Goal: Find specific page/section: Find specific page/section

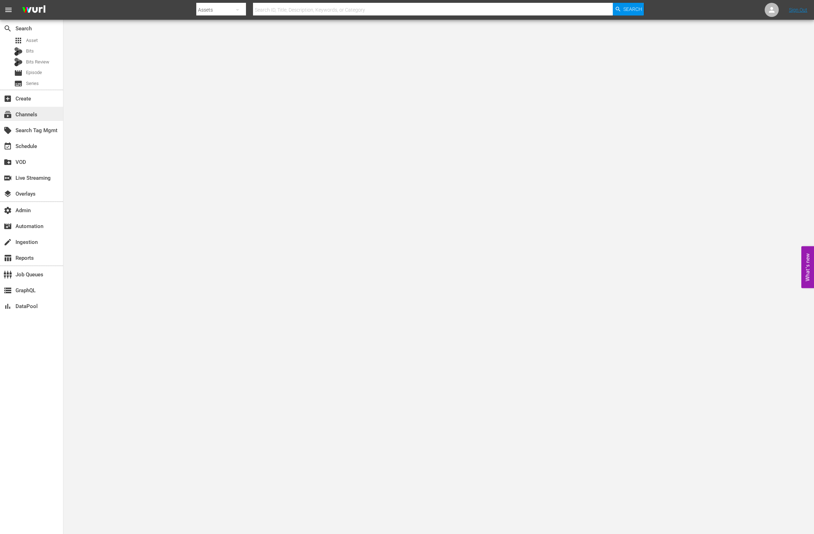
click at [37, 120] on div "subscriptions Channels" at bounding box center [31, 114] width 63 height 14
click at [37, 143] on div "event_available Schedule" at bounding box center [19, 145] width 39 height 6
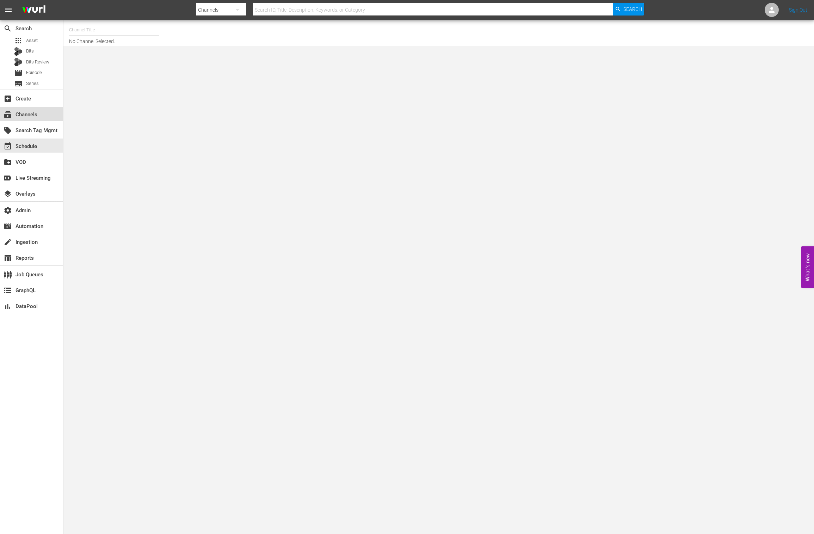
click at [48, 114] on div "subscriptions Channels" at bounding box center [31, 114] width 63 height 14
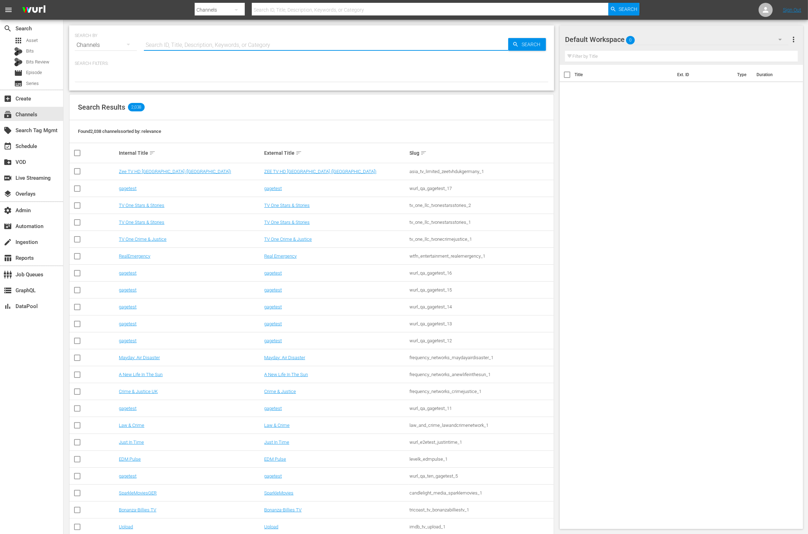
click at [193, 47] on input "text" at bounding box center [326, 45] width 364 height 17
type input "msg"
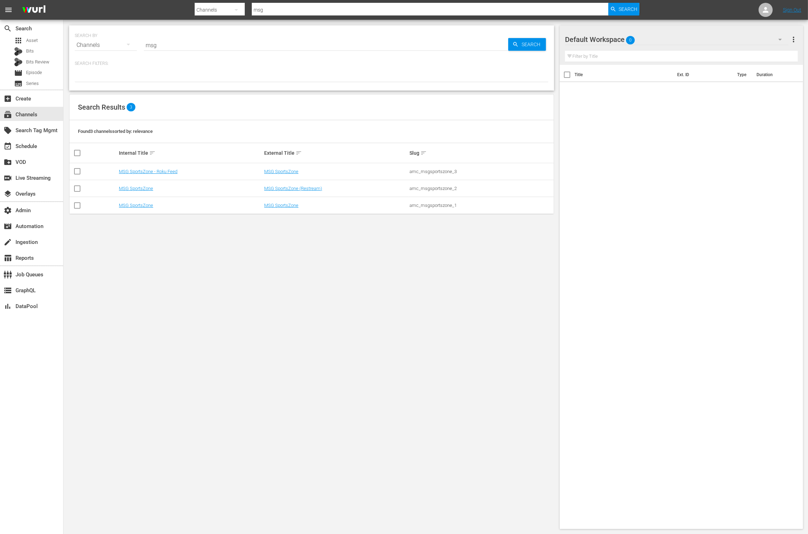
drag, startPoint x: 277, startPoint y: 247, endPoint x: 279, endPoint y: 218, distance: 29.0
click at [278, 245] on div "SEARCH BY Search By Channels Search ID, Title, Description, Keywords, or Catego…" at bounding box center [311, 277] width 496 height 515
click at [273, 206] on link "MSG SportsZone" at bounding box center [281, 205] width 34 height 5
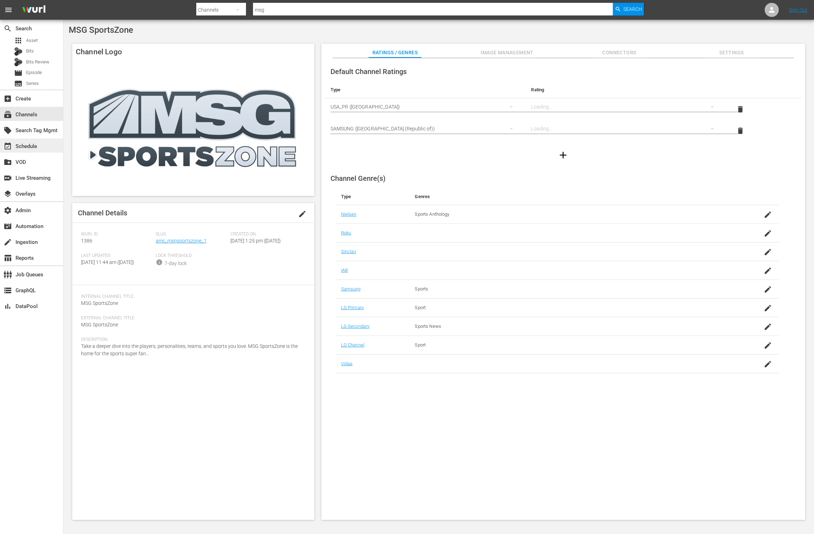
click at [44, 144] on div "event_available Schedule" at bounding box center [31, 146] width 63 height 14
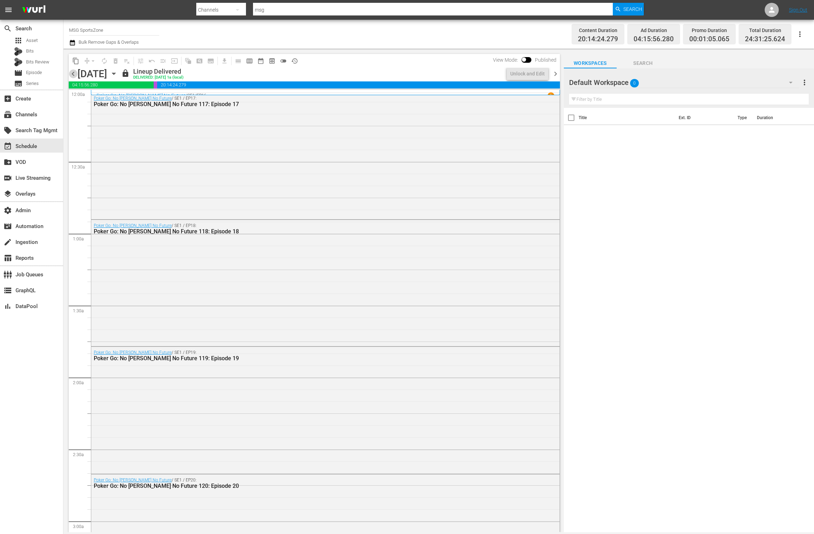
click at [73, 74] on span "chevron_left" at bounding box center [73, 73] width 9 height 9
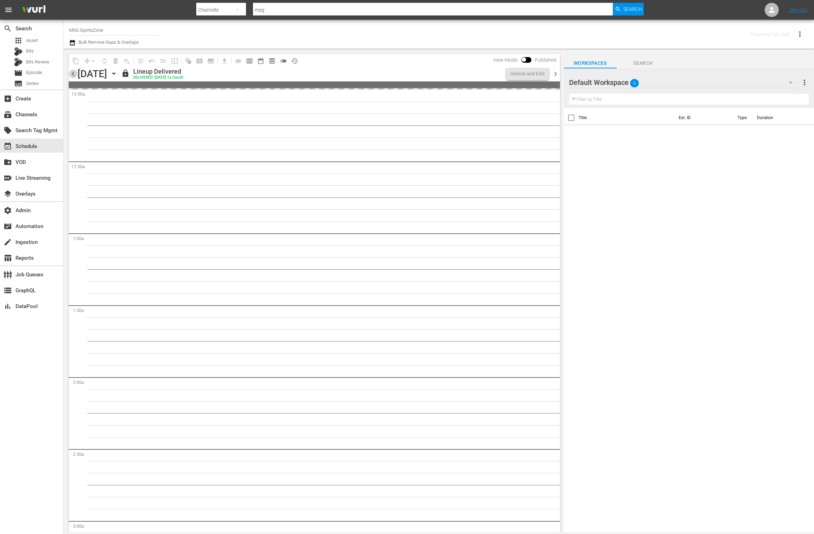
click at [73, 74] on span "chevron_left" at bounding box center [73, 73] width 9 height 9
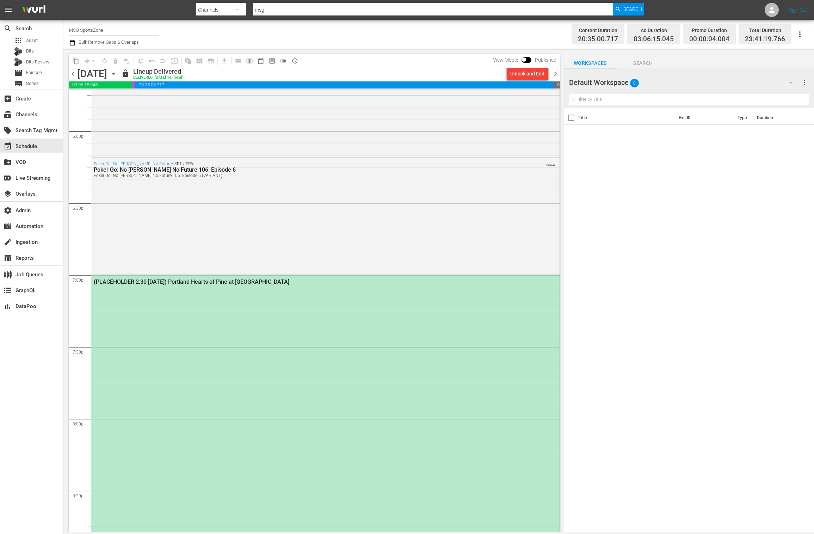
scroll to position [2548, 0]
